Goal: Obtain resource: Obtain resource

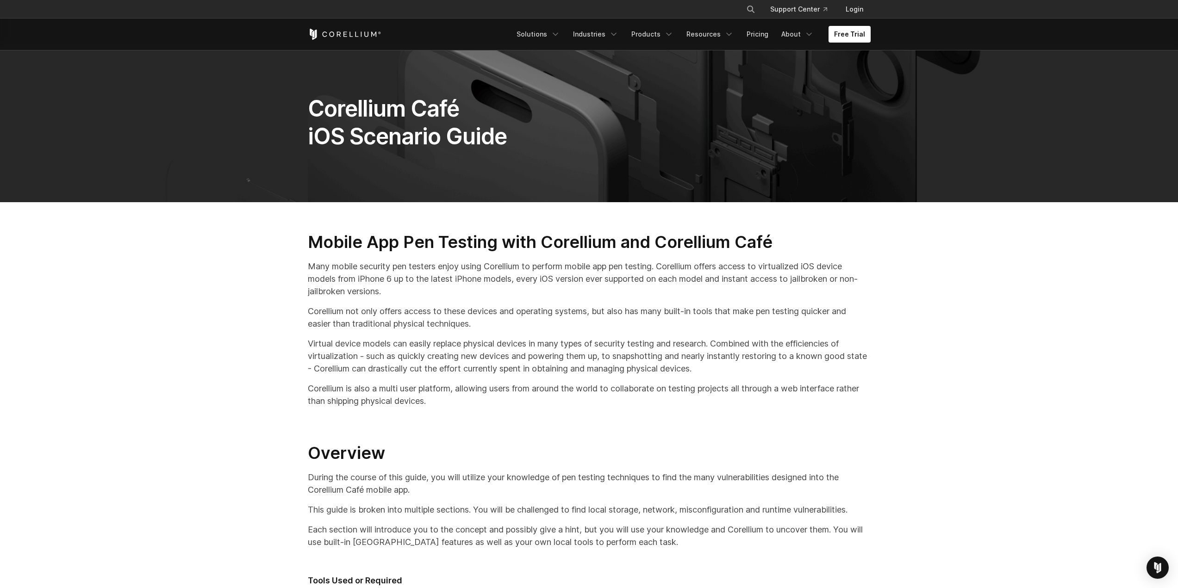
drag, startPoint x: 312, startPoint y: 289, endPoint x: 255, endPoint y: 64, distance: 232.7
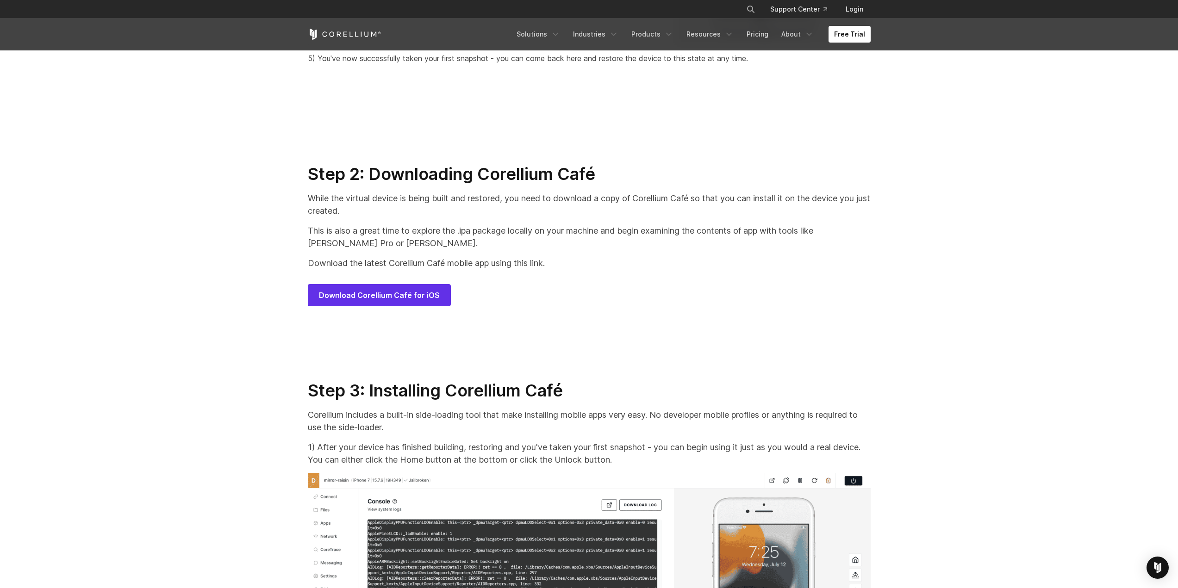
scroll to position [4429, 0]
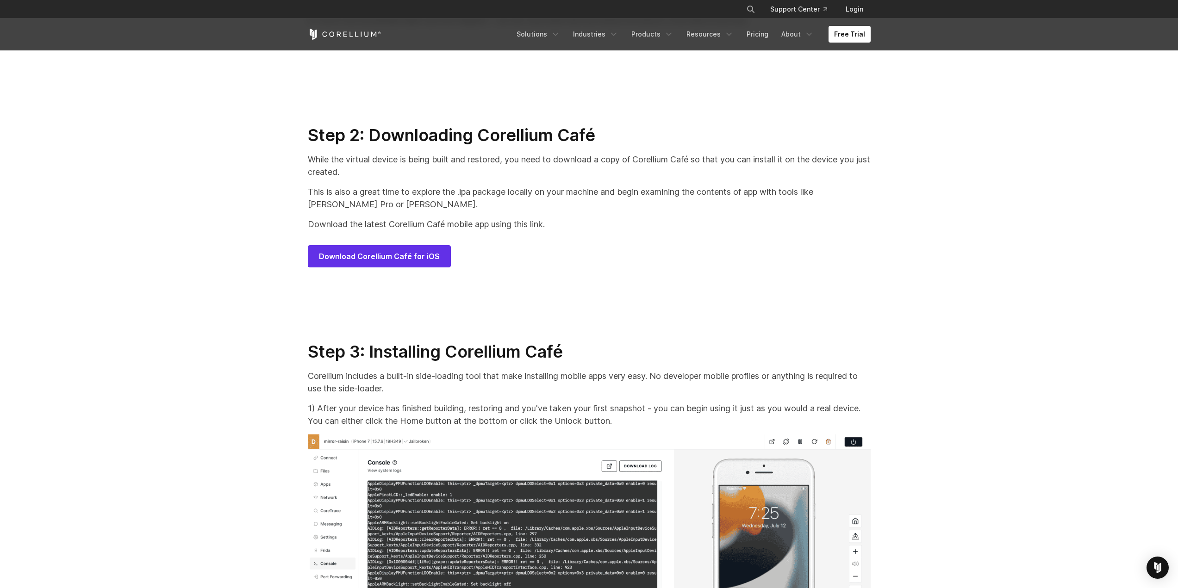
drag, startPoint x: 599, startPoint y: 223, endPoint x: 658, endPoint y: 223, distance: 59.3
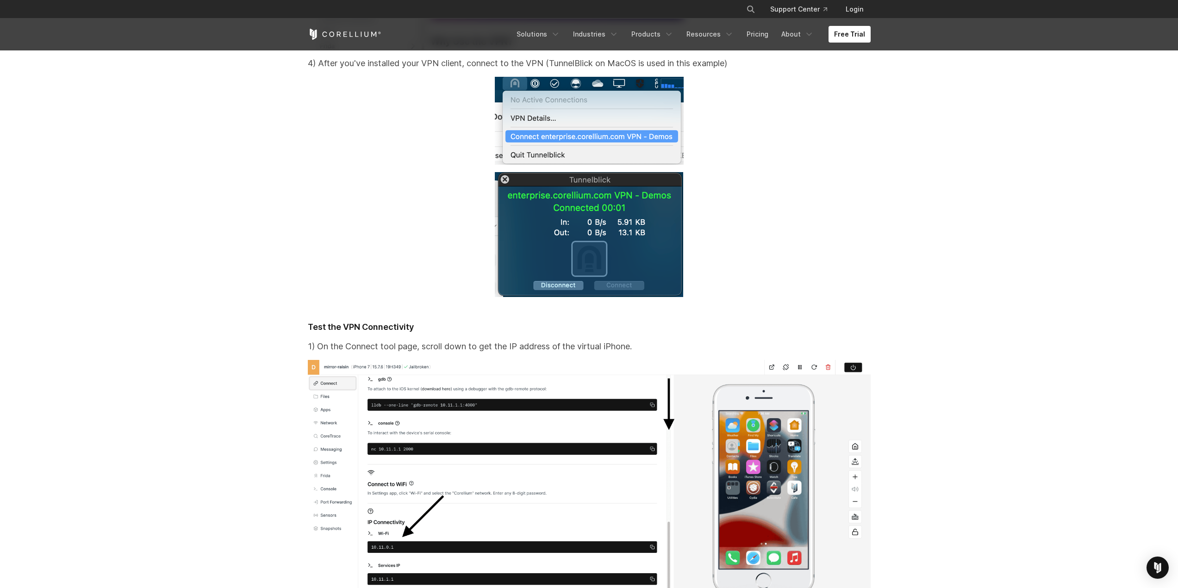
scroll to position [7381, 0]
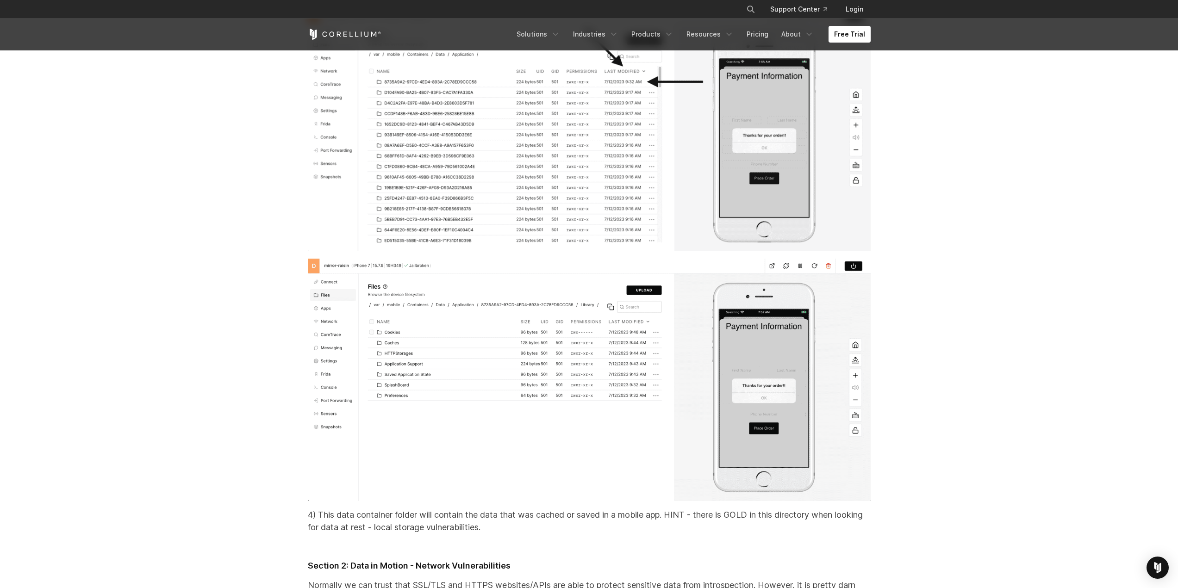
drag, startPoint x: 729, startPoint y: 199, endPoint x: 499, endPoint y: 328, distance: 263.7
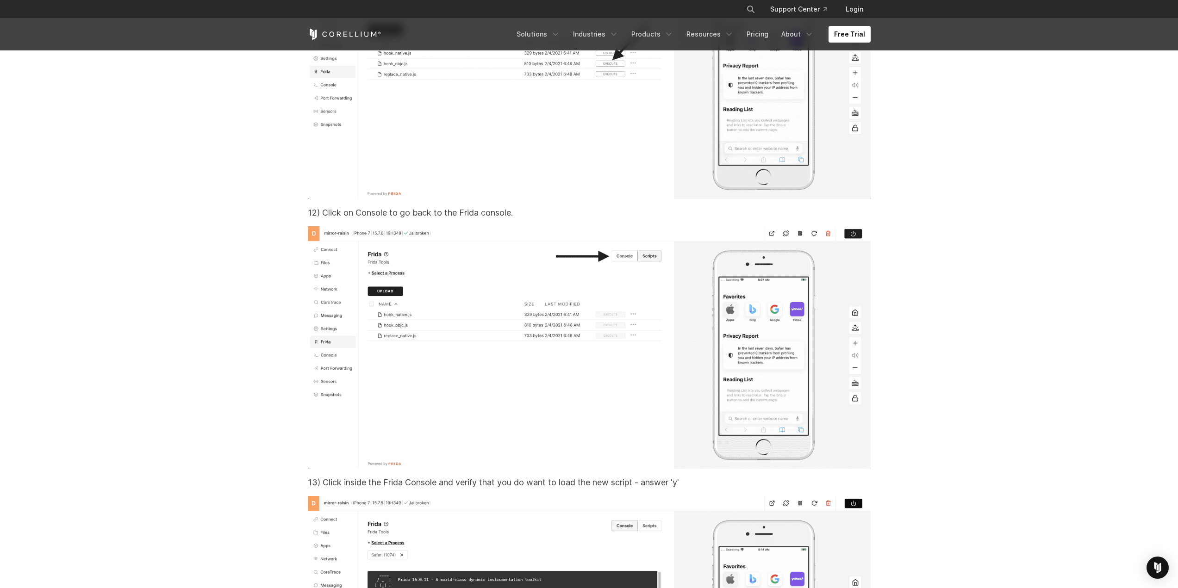
scroll to position [19342, 0]
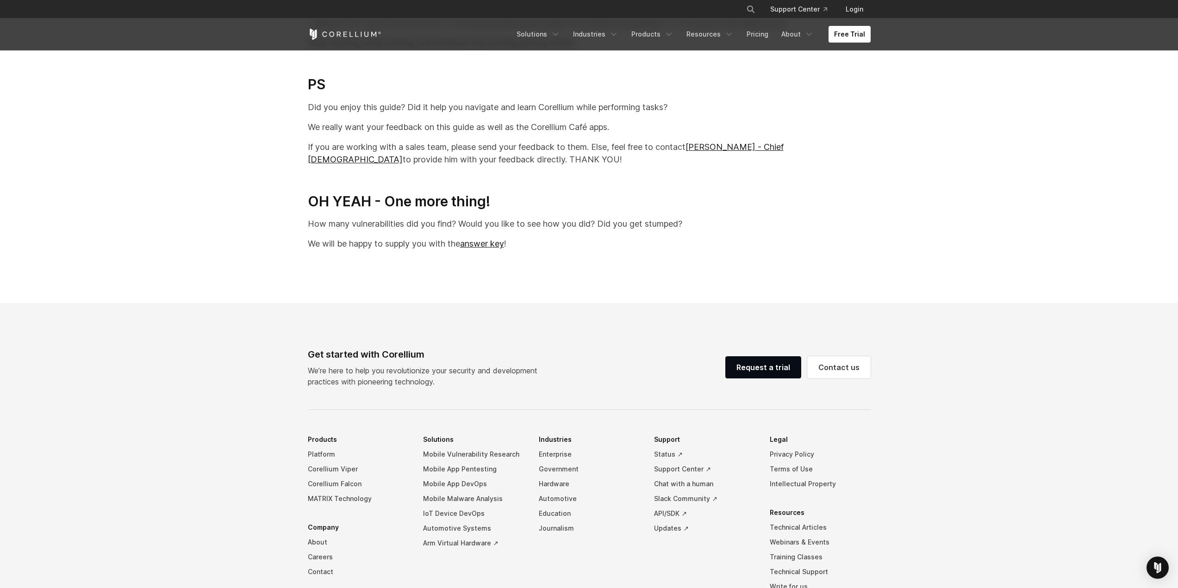
drag, startPoint x: 464, startPoint y: 222, endPoint x: 503, endPoint y: 213, distance: 39.8
click at [489, 250] on link "answer key" at bounding box center [482, 245] width 44 height 10
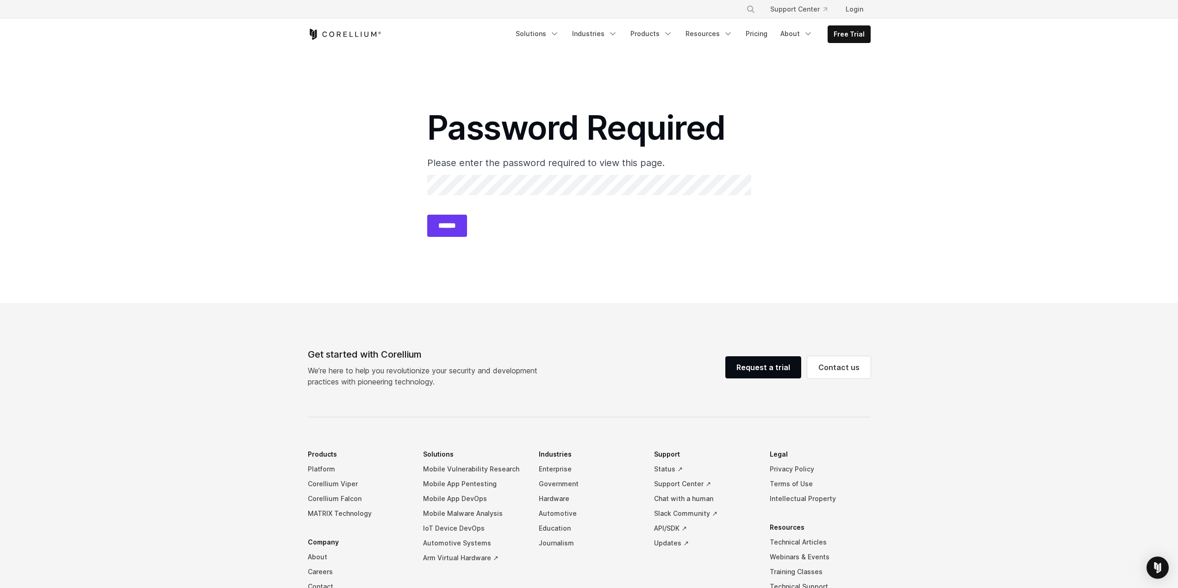
click at [370, 251] on section "Password Required Please enter the password required to view this page. Passwor…" at bounding box center [589, 176] width 1178 height 253
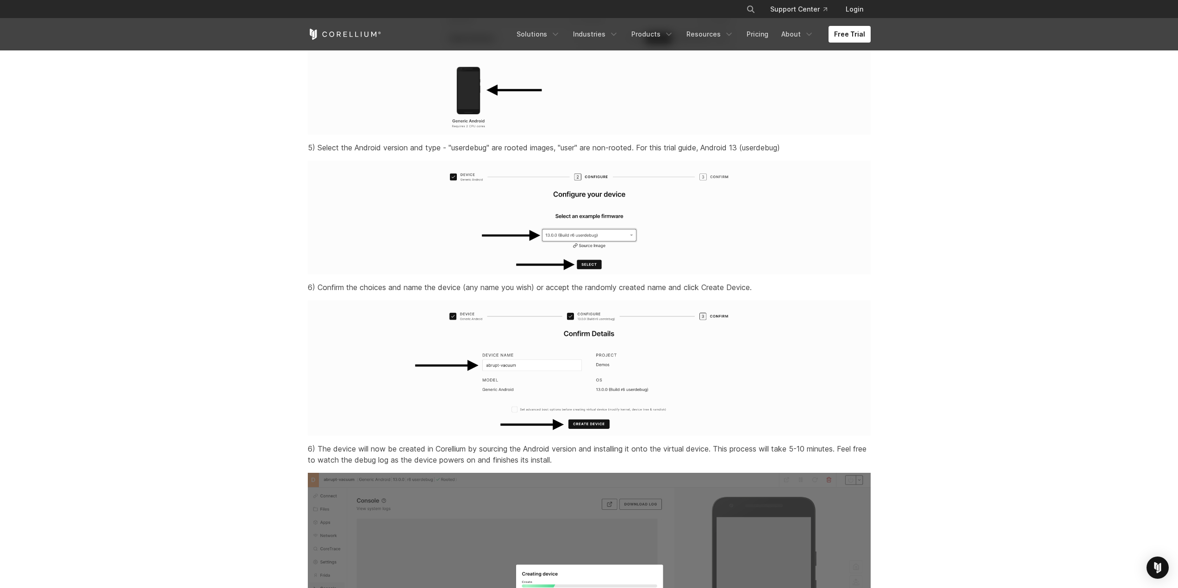
scroll to position [1827, 0]
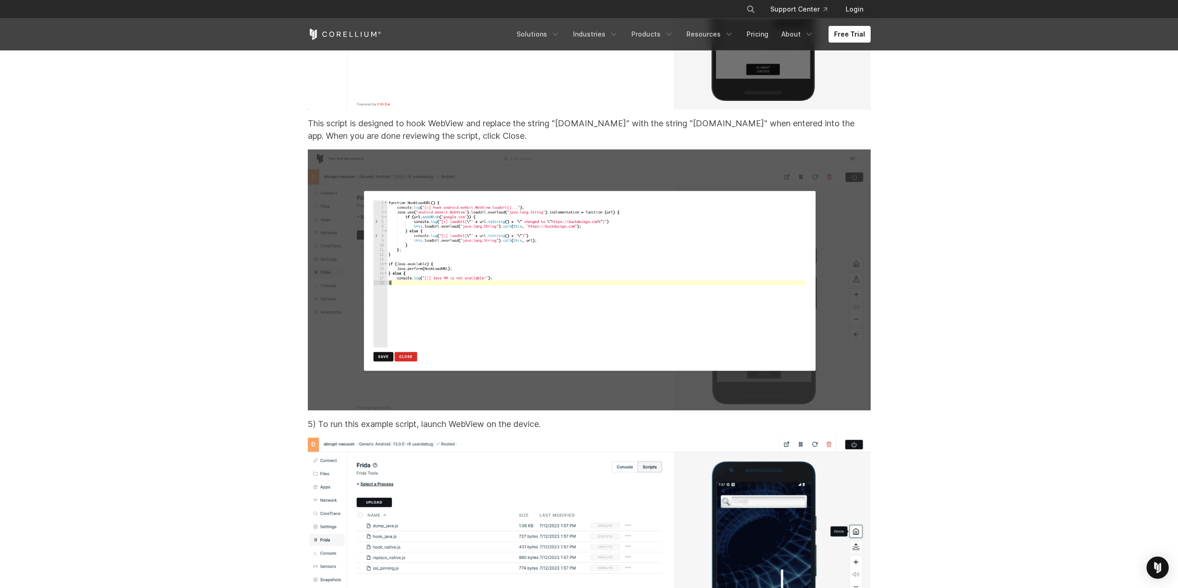
drag, startPoint x: 281, startPoint y: 293, endPoint x: 327, endPoint y: 284, distance: 47.6
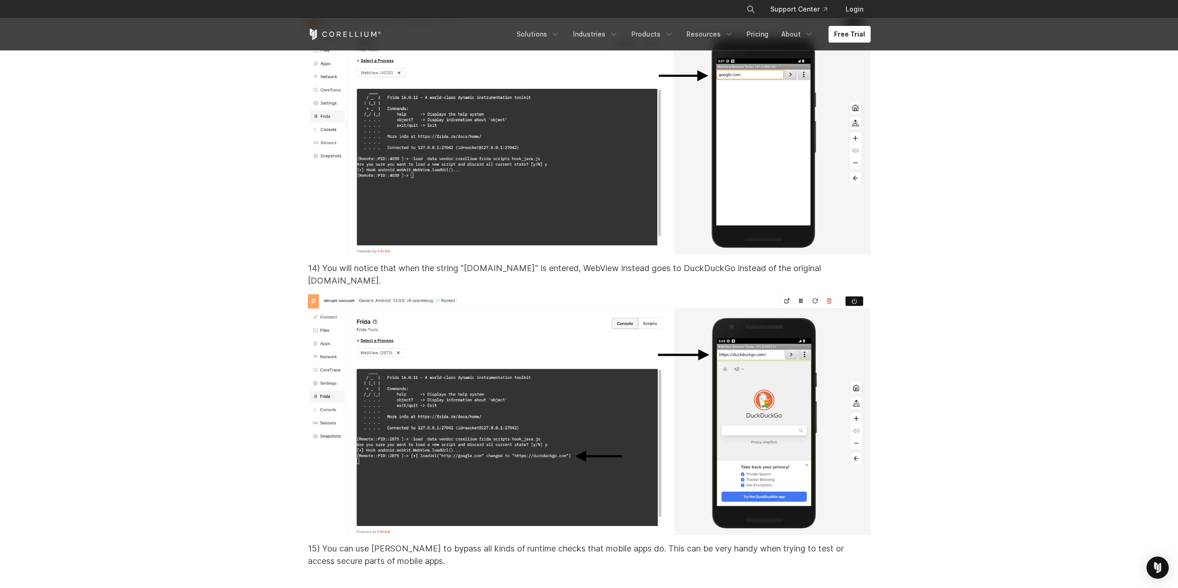
drag, startPoint x: 264, startPoint y: 183, endPoint x: 255, endPoint y: 232, distance: 49.9
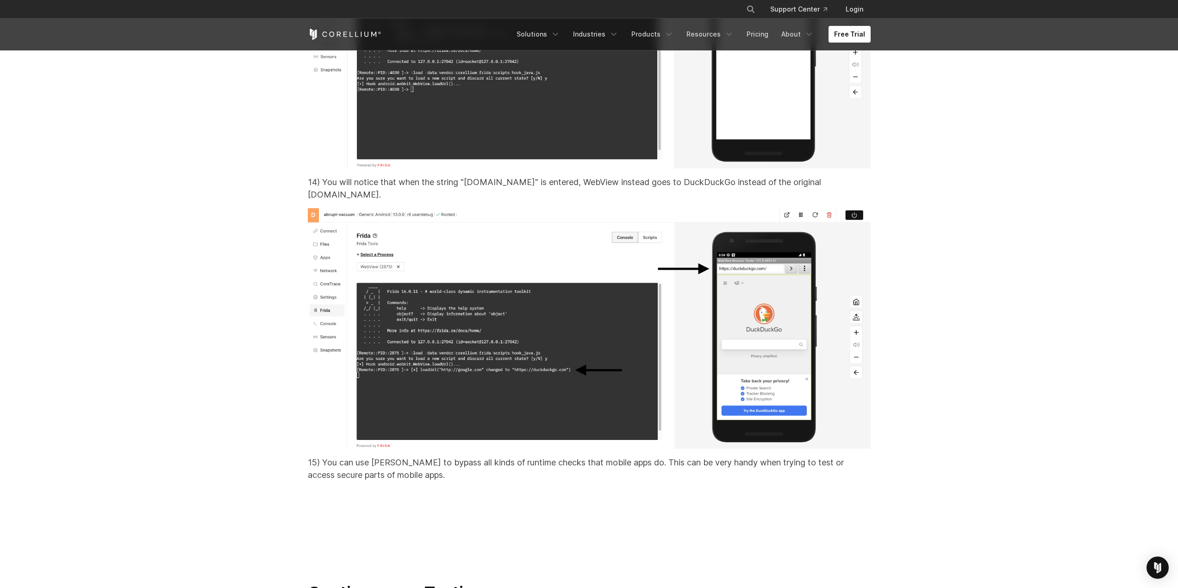
scroll to position [17725, 0]
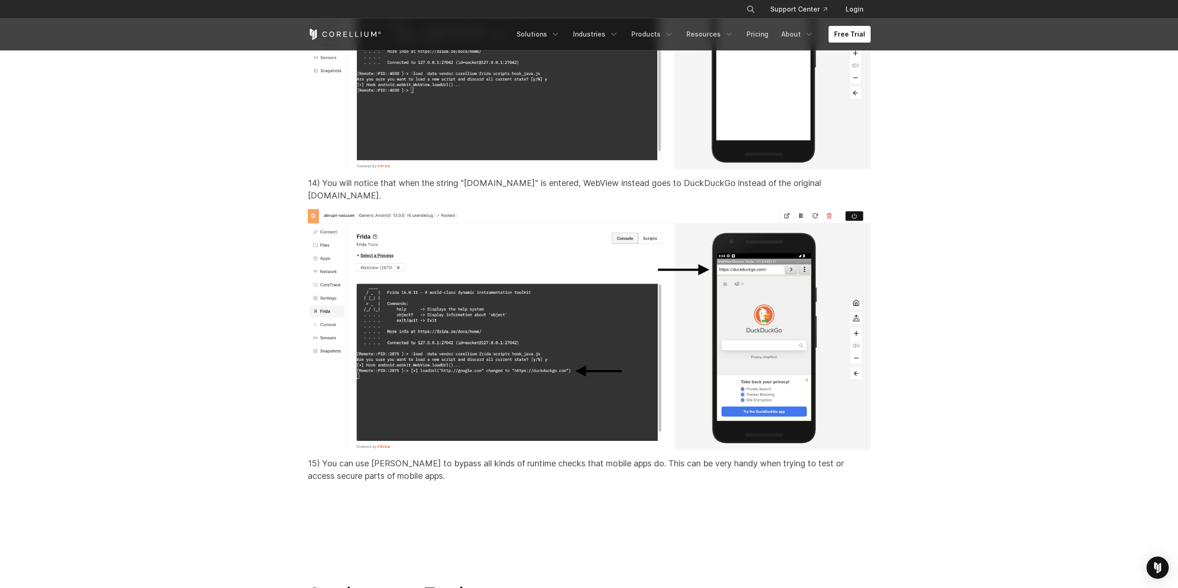
drag, startPoint x: 229, startPoint y: 262, endPoint x: 241, endPoint y: 263, distance: 12.1
